Goal: Transaction & Acquisition: Purchase product/service

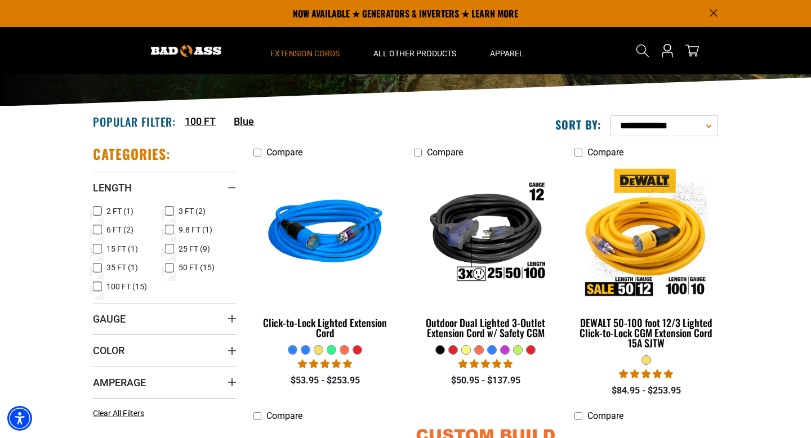
scroll to position [61, 0]
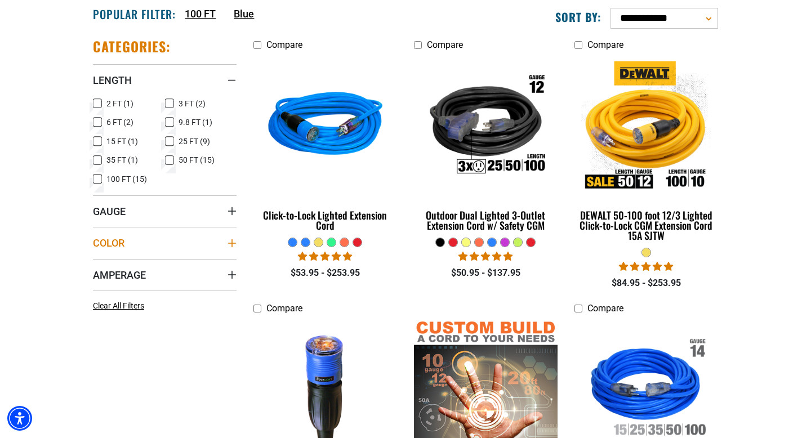
scroll to position [288, 0]
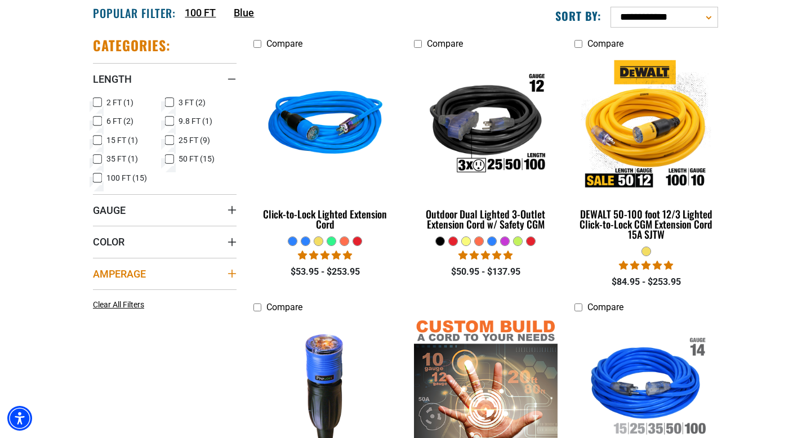
click at [233, 274] on icon "Amperage" at bounding box center [232, 274] width 8 height 8
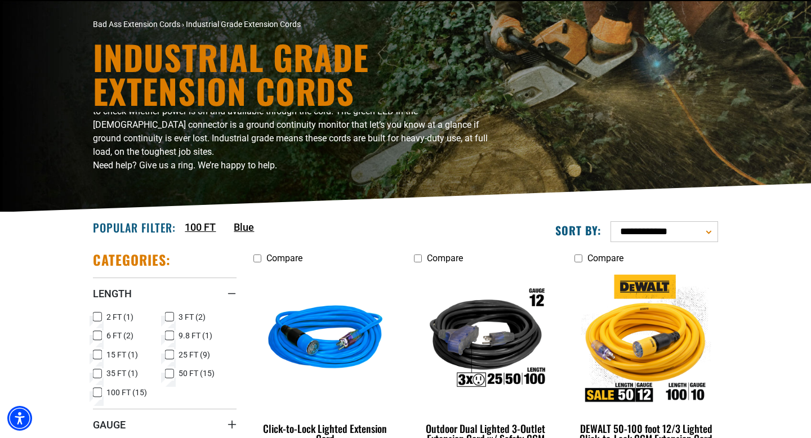
scroll to position [0, 0]
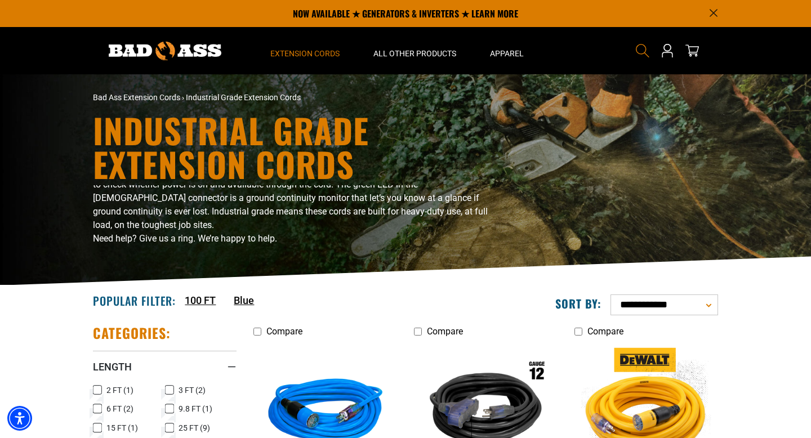
click at [638, 52] on icon "Search" at bounding box center [643, 50] width 15 height 15
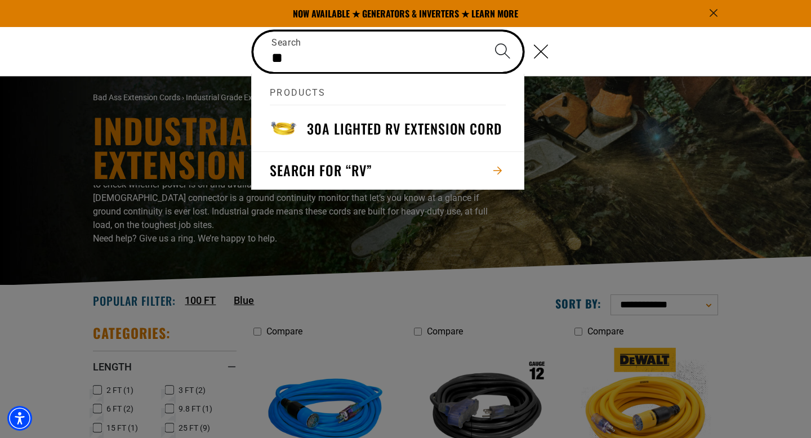
type input "**"
click at [483, 32] on button "Search" at bounding box center [502, 51] width 39 height 39
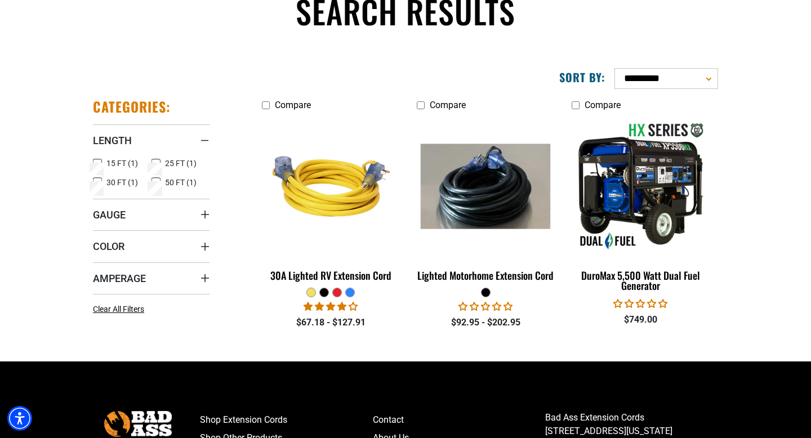
scroll to position [122, 0]
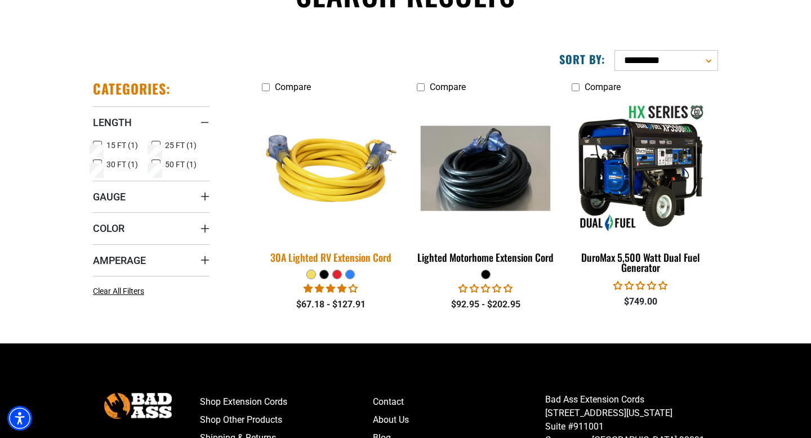
click at [340, 255] on div "30A Lighted RV Extension Cord" at bounding box center [331, 257] width 138 height 10
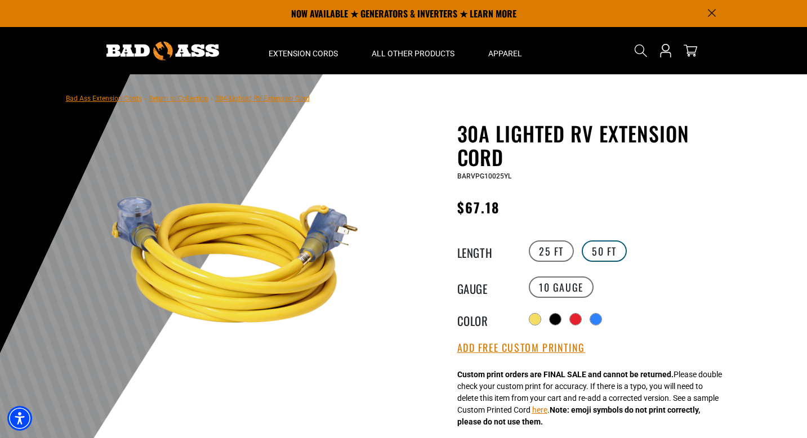
click at [607, 251] on label "50 FT" at bounding box center [604, 251] width 45 height 21
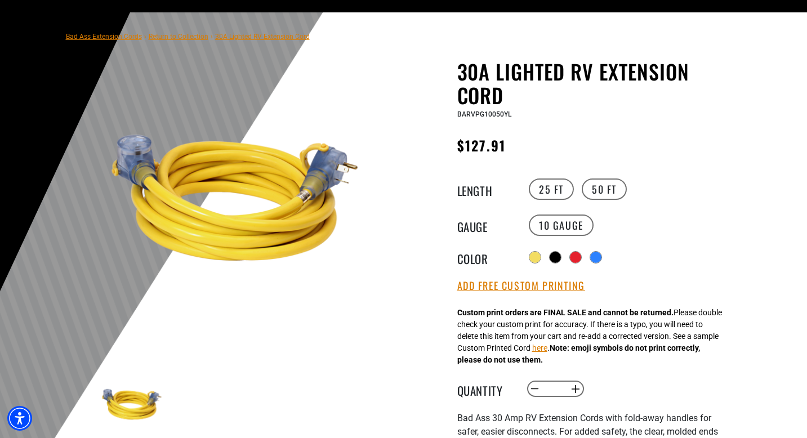
scroll to position [63, 0]
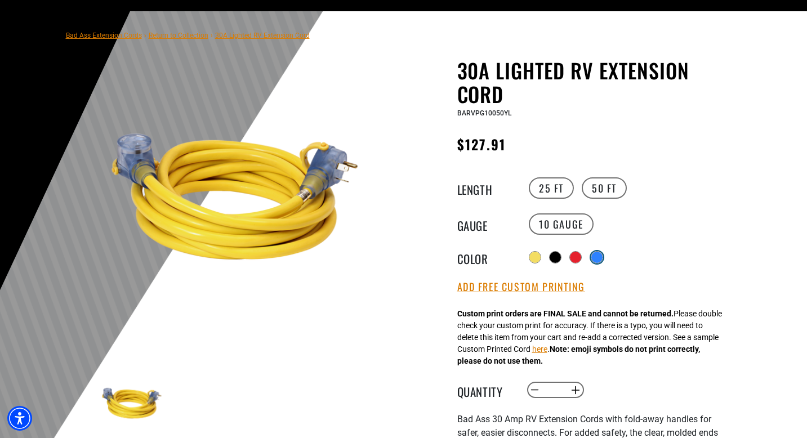
click at [603, 256] on div at bounding box center [597, 257] width 11 height 11
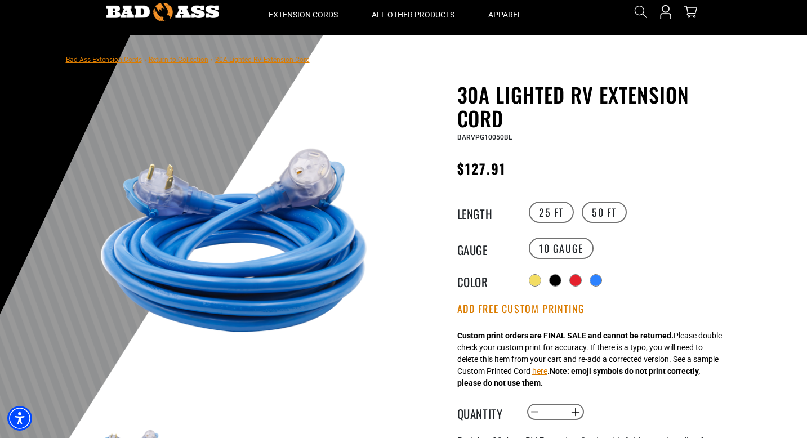
scroll to position [42, 0]
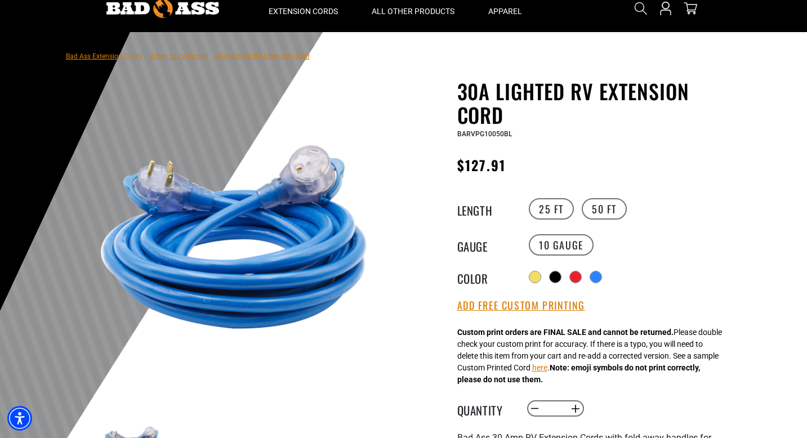
click at [754, 183] on div at bounding box center [403, 308] width 807 height 552
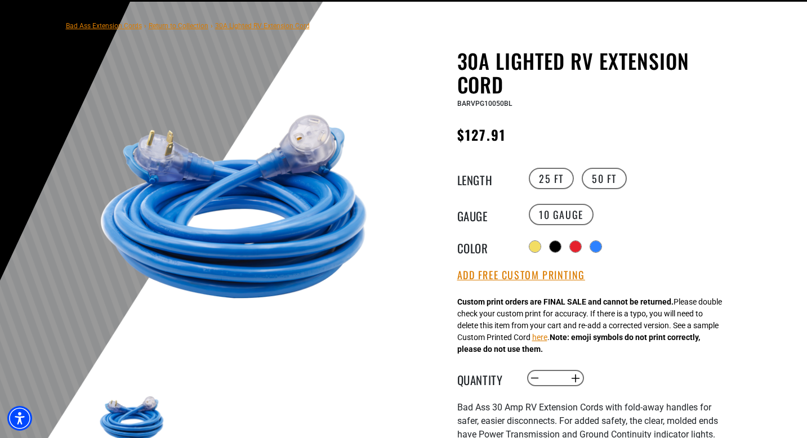
scroll to position [75, 0]
